Goal: Information Seeking & Learning: Learn about a topic

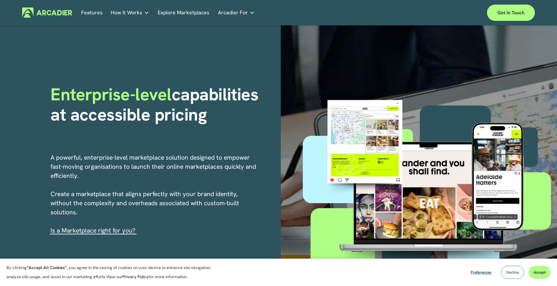
click at [510, 277] on button "Decline" at bounding box center [512, 272] width 23 height 13
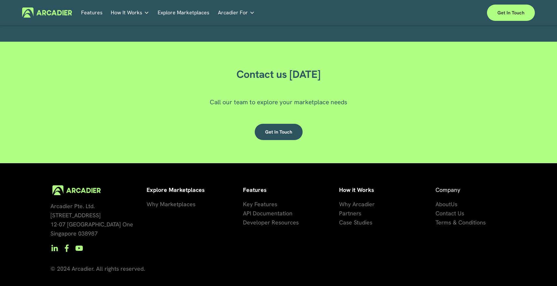
scroll to position [1931, 0]
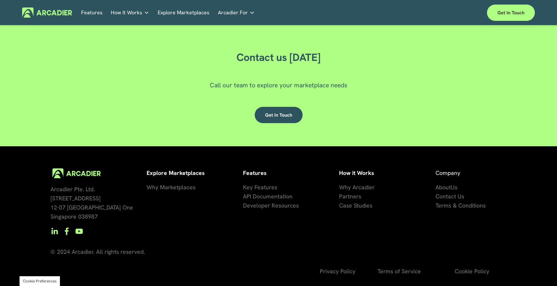
click at [0, 0] on link "Real Estate Whether you sell or rent out real estate, our marketplace tech seam…" at bounding box center [0, 0] width 0 height 0
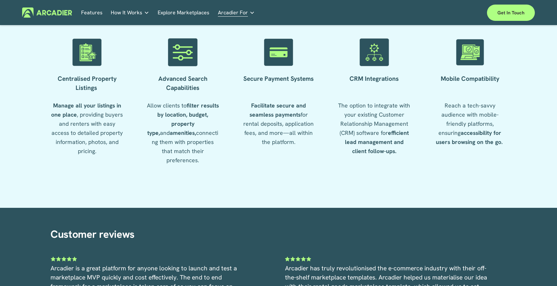
scroll to position [1087, 0]
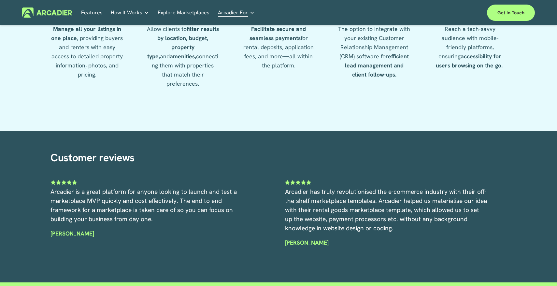
click at [0, 0] on p "No in-house development team? No problem. Use one of our partners." at bounding box center [0, 0] width 0 height 0
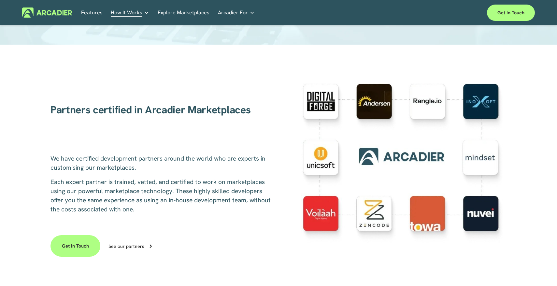
scroll to position [95, 0]
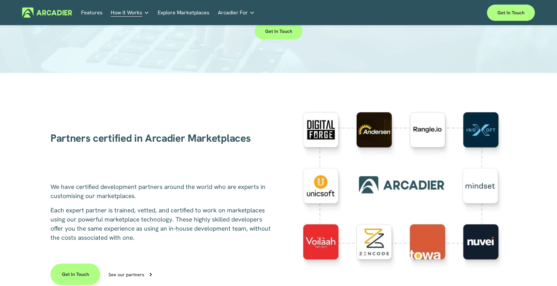
click at [0, 0] on div "Why Arcadier Intuitive marketplaces tailored to your business needs." at bounding box center [0, 0] width 0 height 0
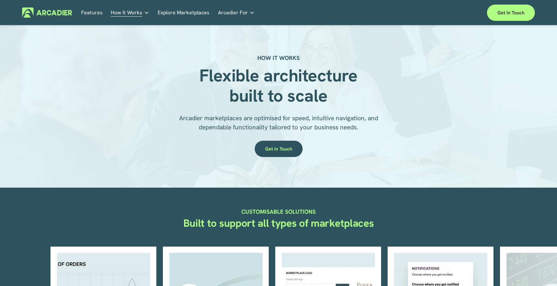
click at [95, 13] on link "Features" at bounding box center [91, 12] width 21 height 10
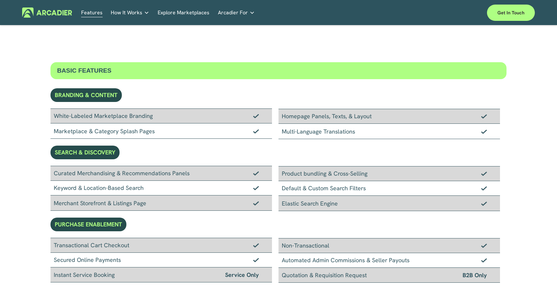
click at [60, 11] on img at bounding box center [47, 12] width 50 height 10
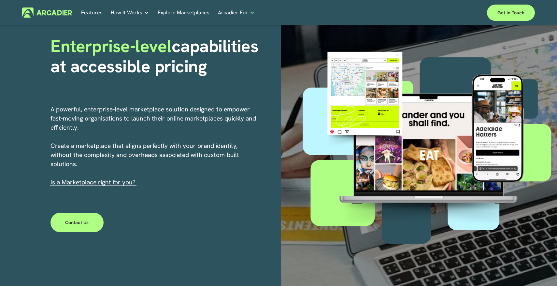
scroll to position [54, 0]
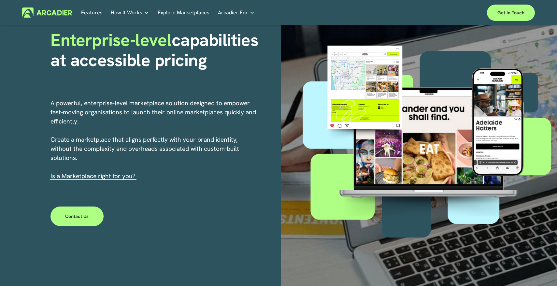
click at [109, 179] on link "s a Marketplace right for you?" at bounding box center [93, 176] width 83 height 8
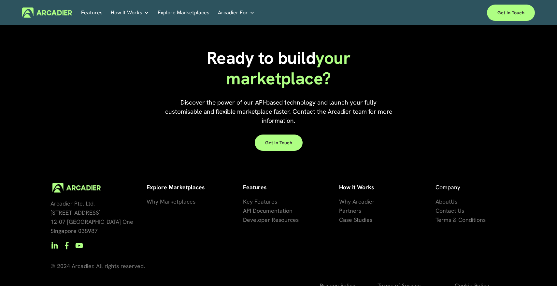
scroll to position [1467, 0]
